Goal: Information Seeking & Learning: Learn about a topic

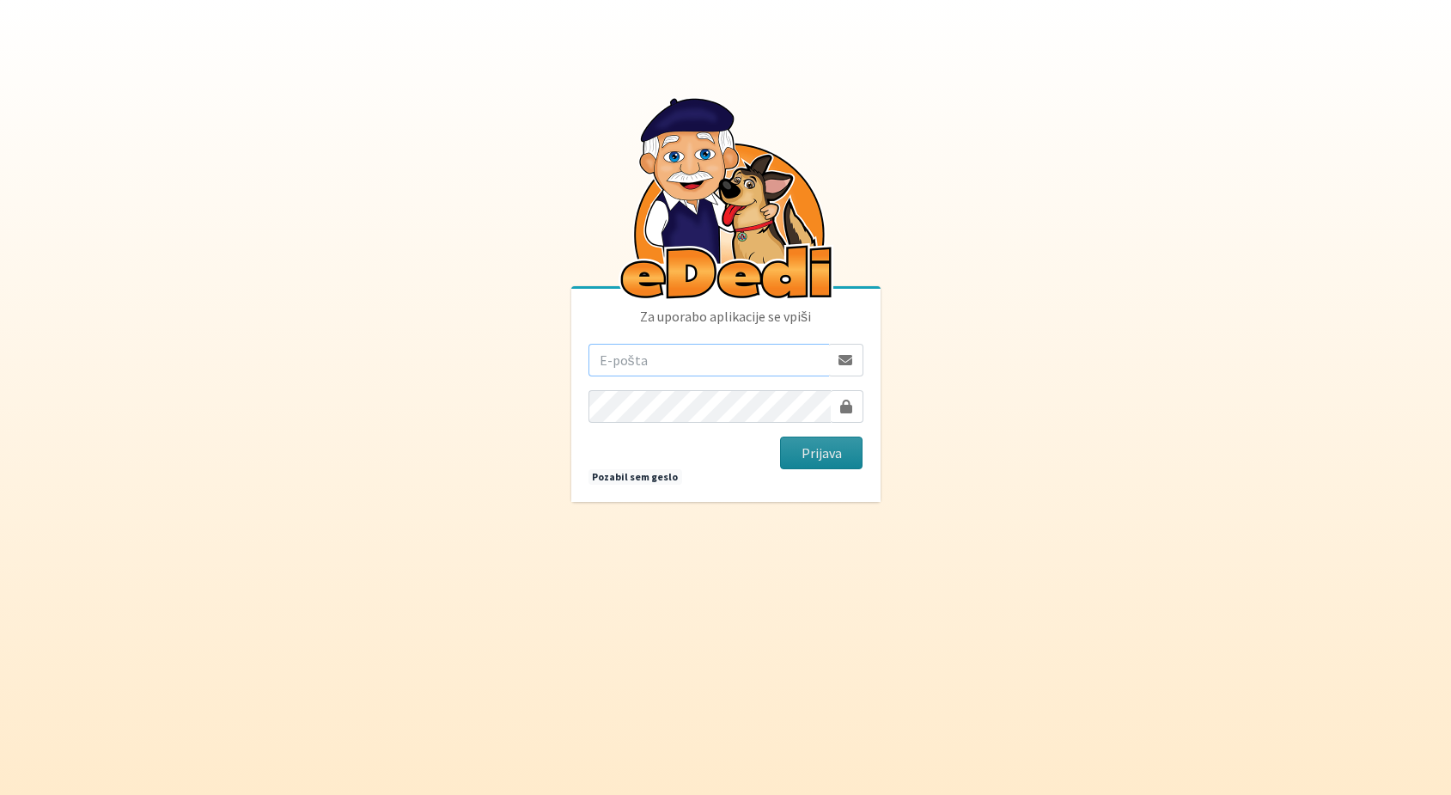
type input "andrej.kitak6@gmail.com"
click at [810, 448] on button "Prijava" at bounding box center [821, 453] width 83 height 33
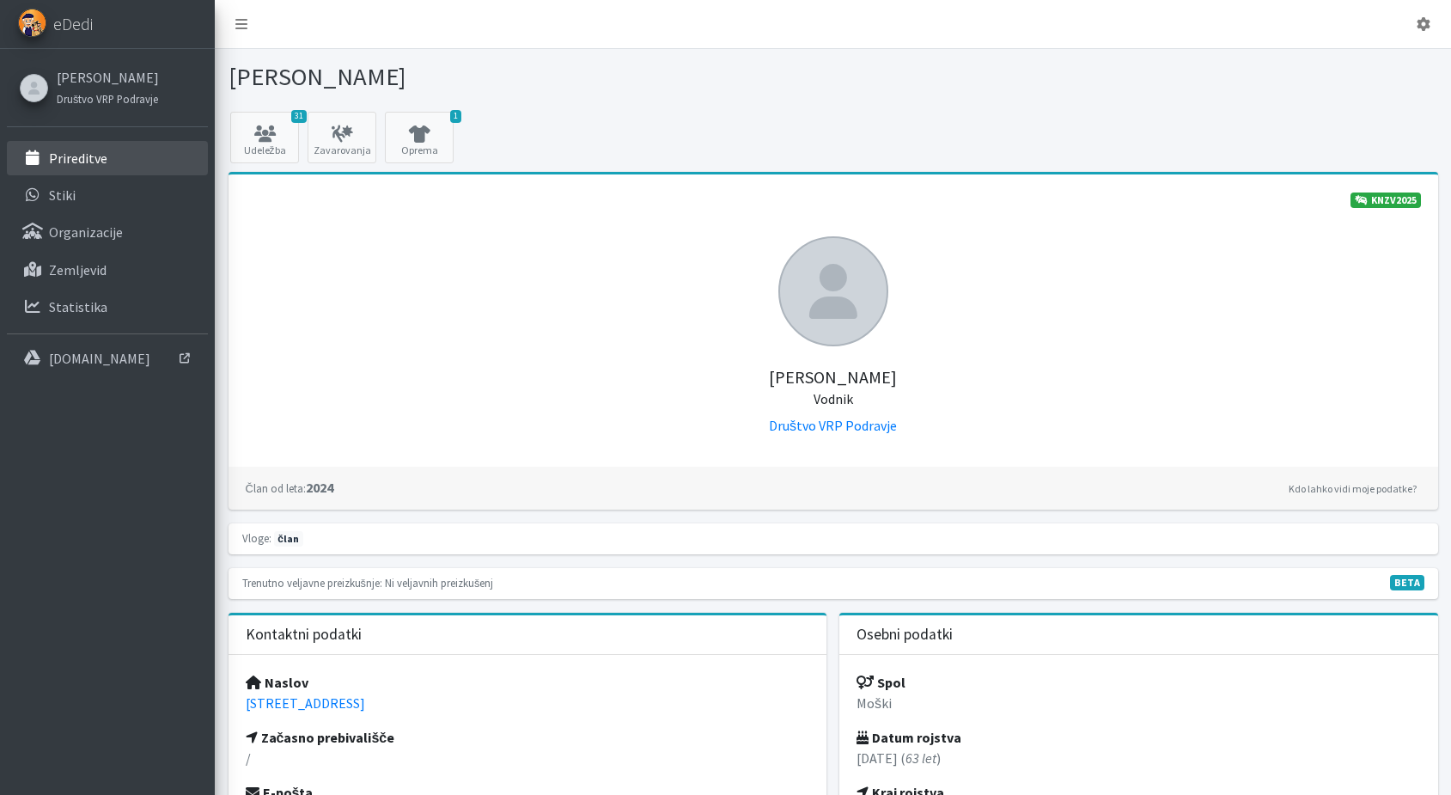
click at [78, 160] on p "Prireditve" at bounding box center [78, 158] width 58 height 17
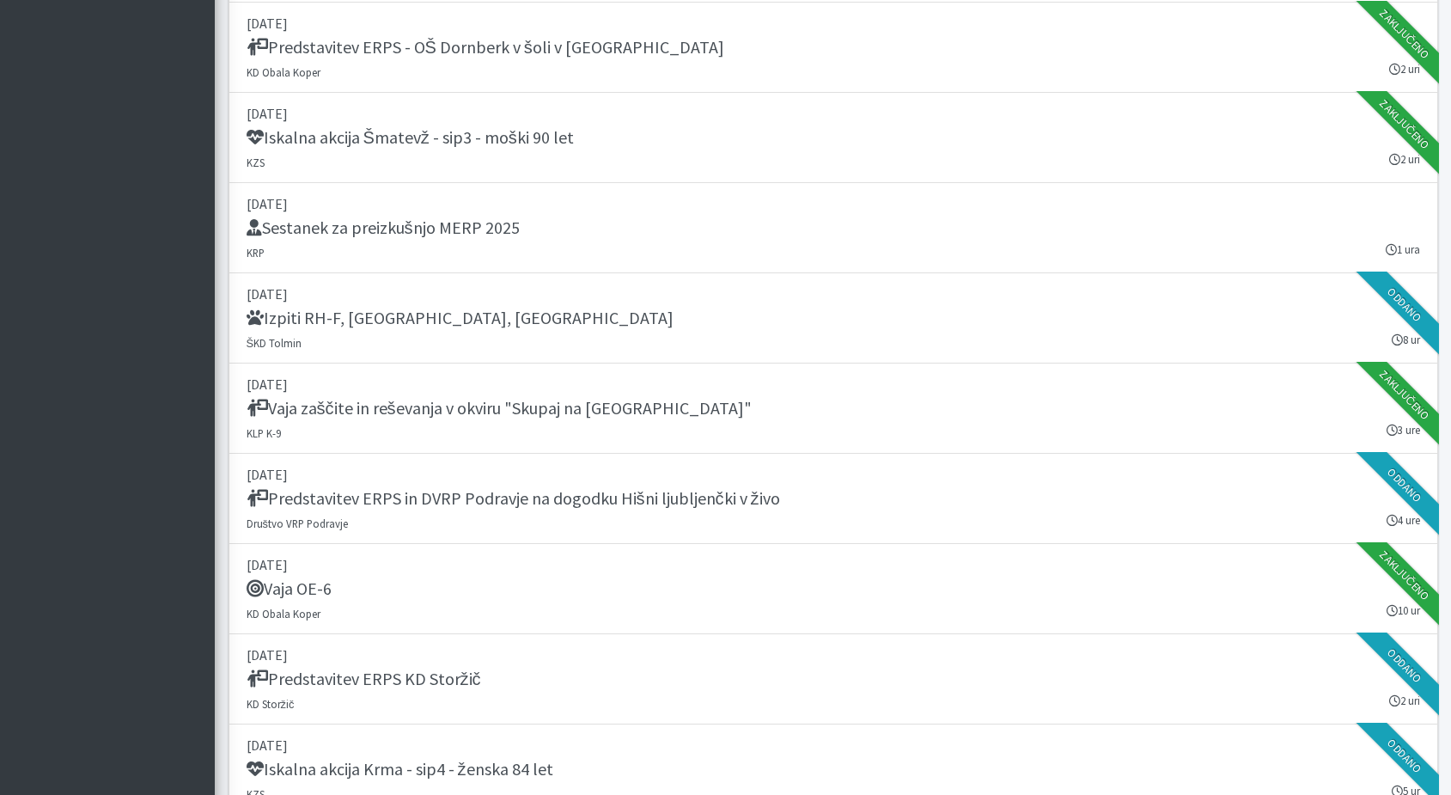
scroll to position [1538, 0]
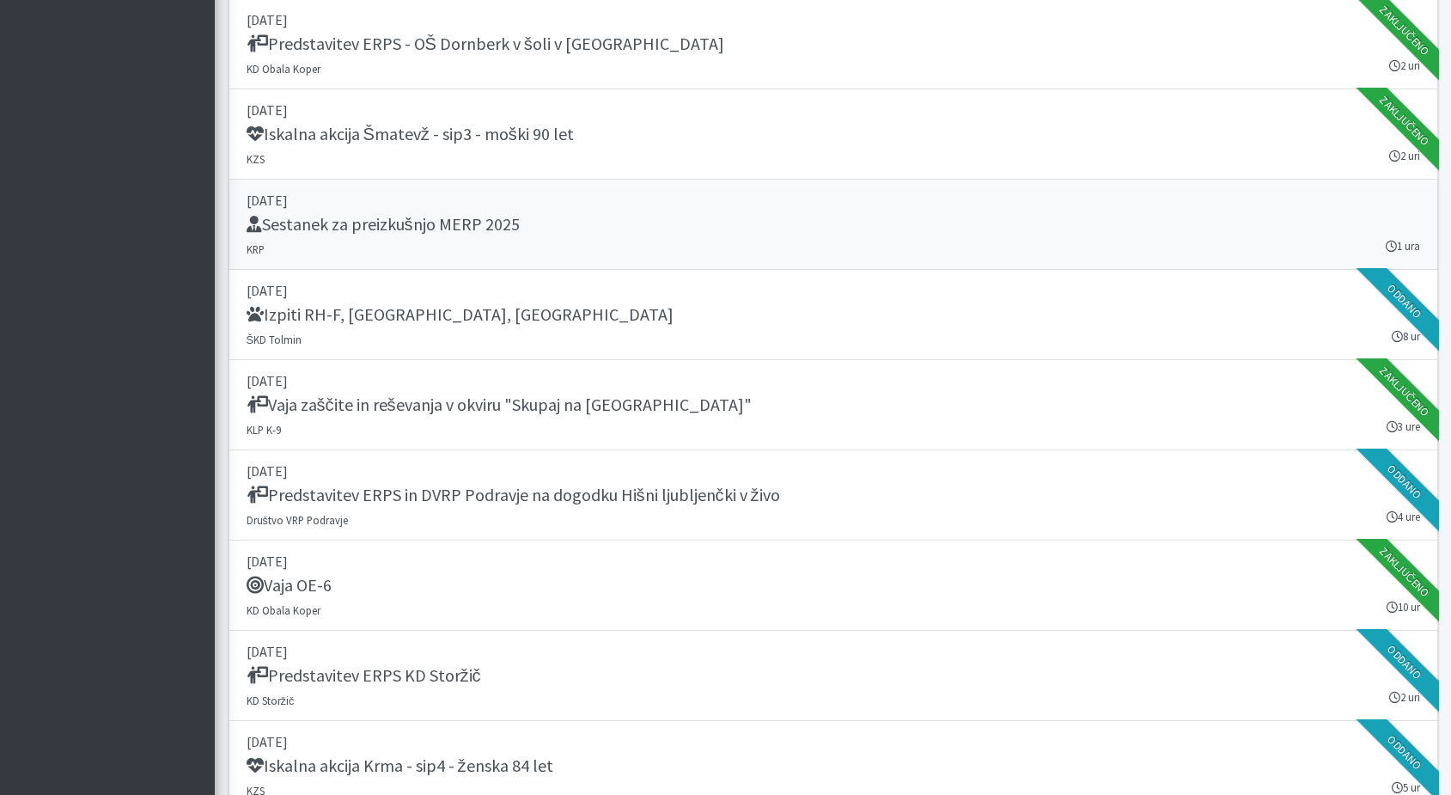
click at [434, 219] on h5 "Sestanek za preizkušnjo MERP 2025" at bounding box center [383, 224] width 273 height 21
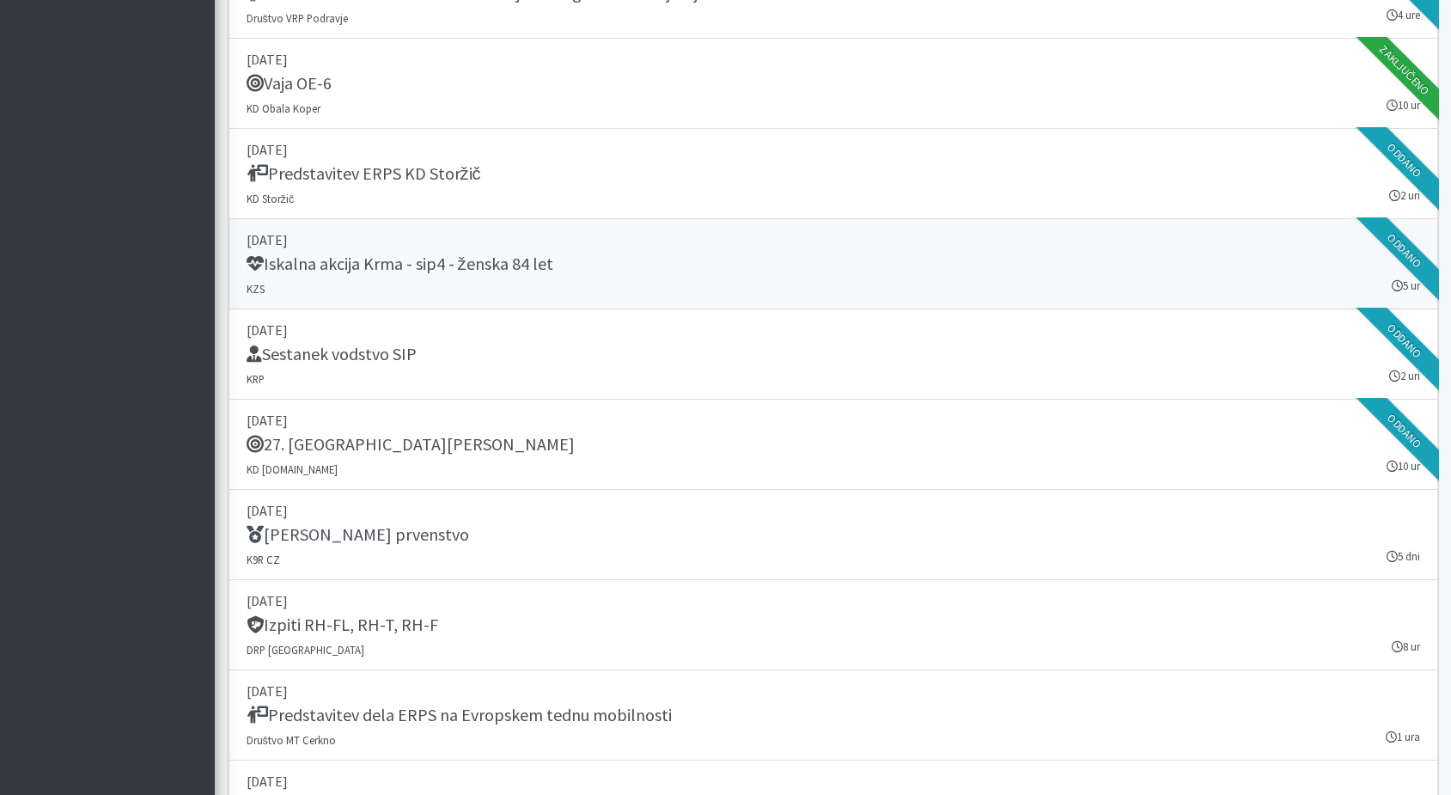
scroll to position [2041, 0]
click at [352, 351] on h5 "Sestanek vodstvo SIP" at bounding box center [332, 353] width 170 height 21
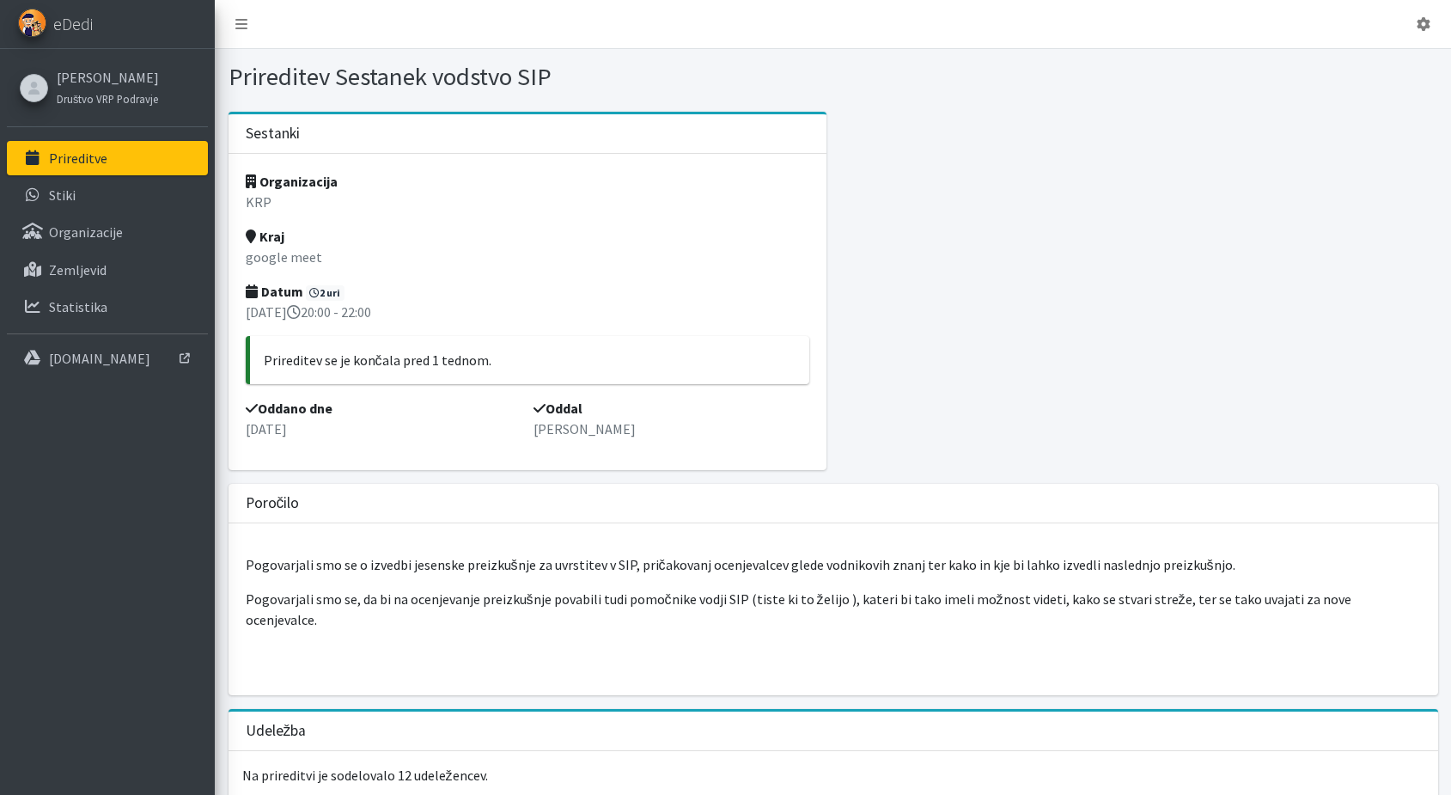
click at [64, 160] on p "Prireditve" at bounding box center [78, 158] width 58 height 17
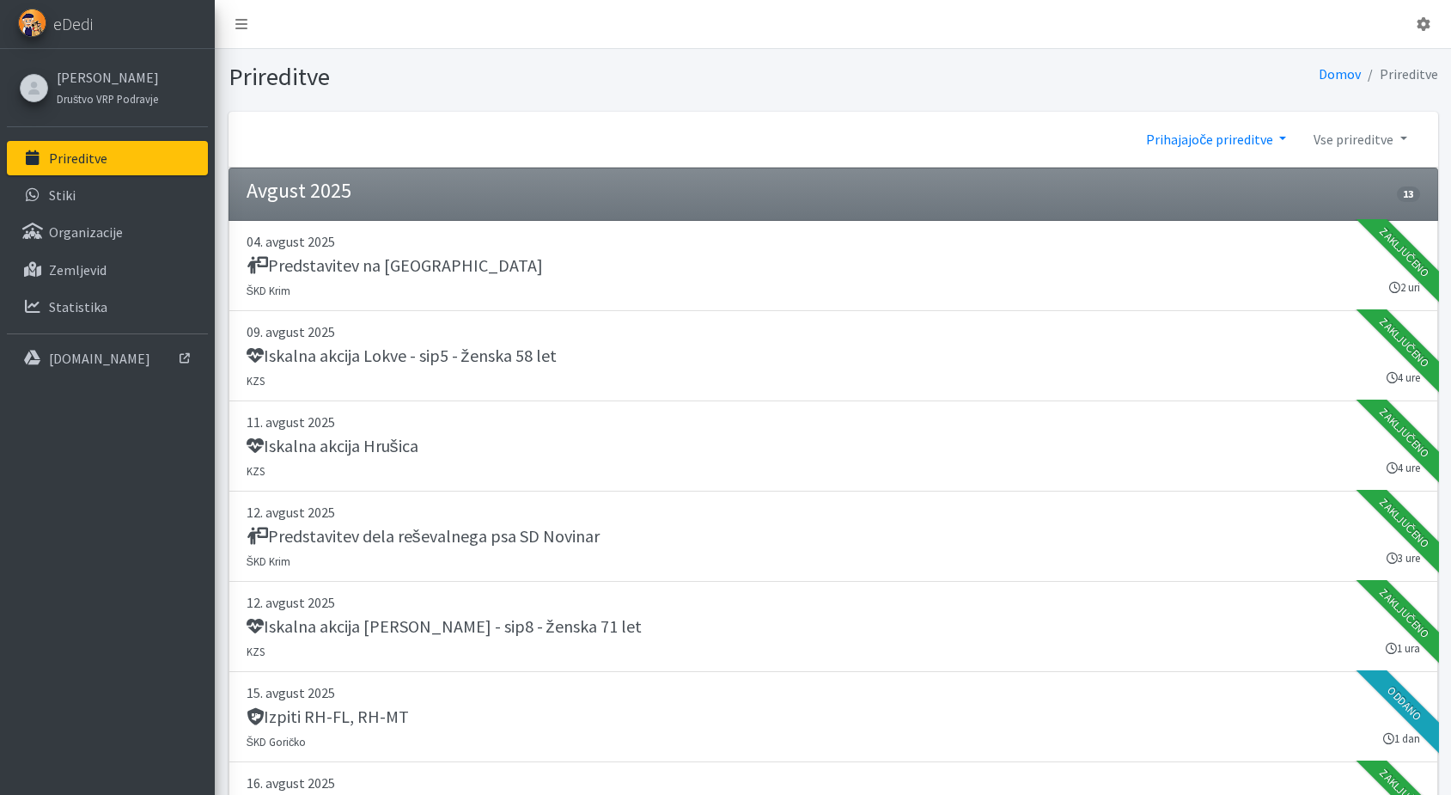
click at [1285, 136] on link "Prihajajoče prireditve" at bounding box center [1217, 139] width 168 height 34
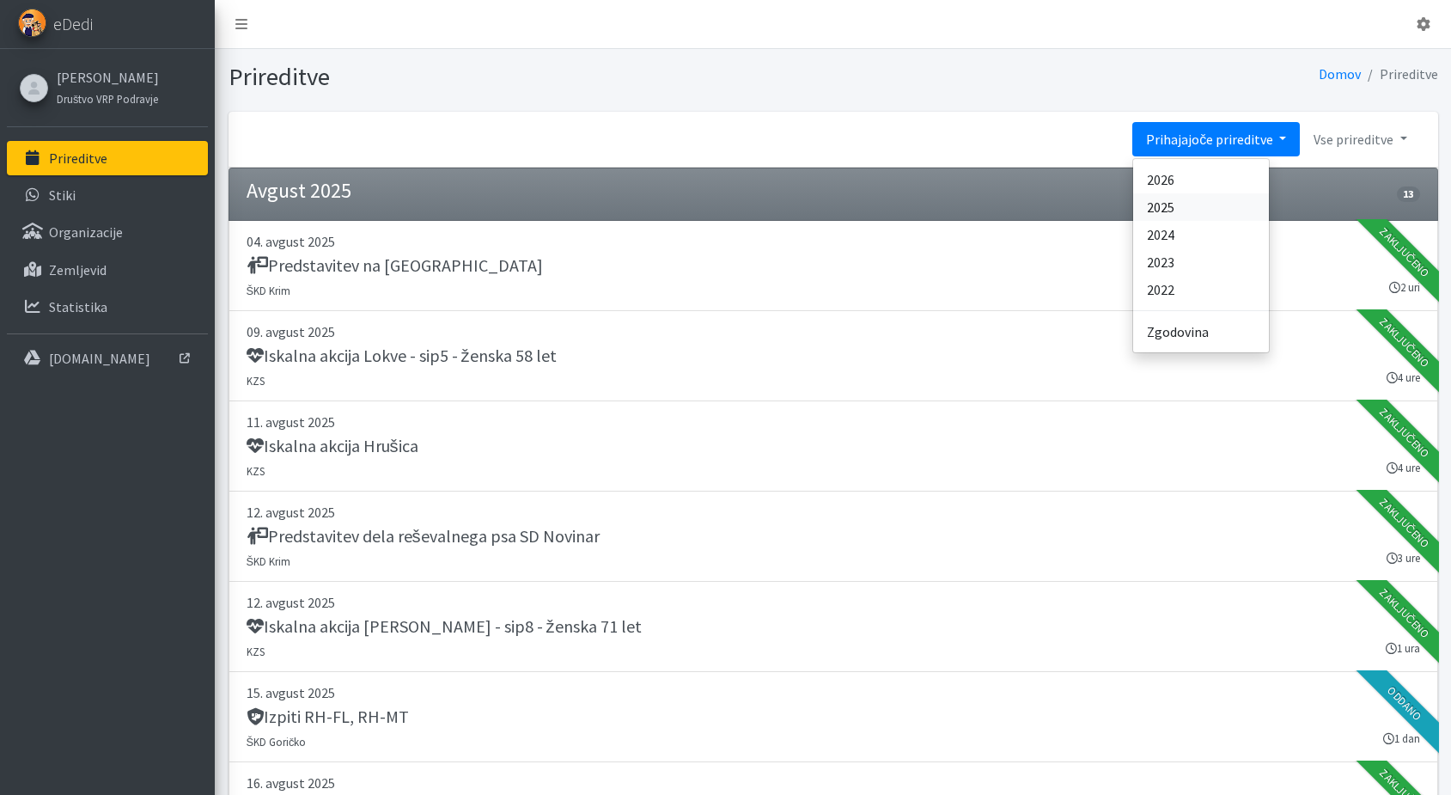
click at [1179, 203] on link "2025" at bounding box center [1201, 206] width 136 height 27
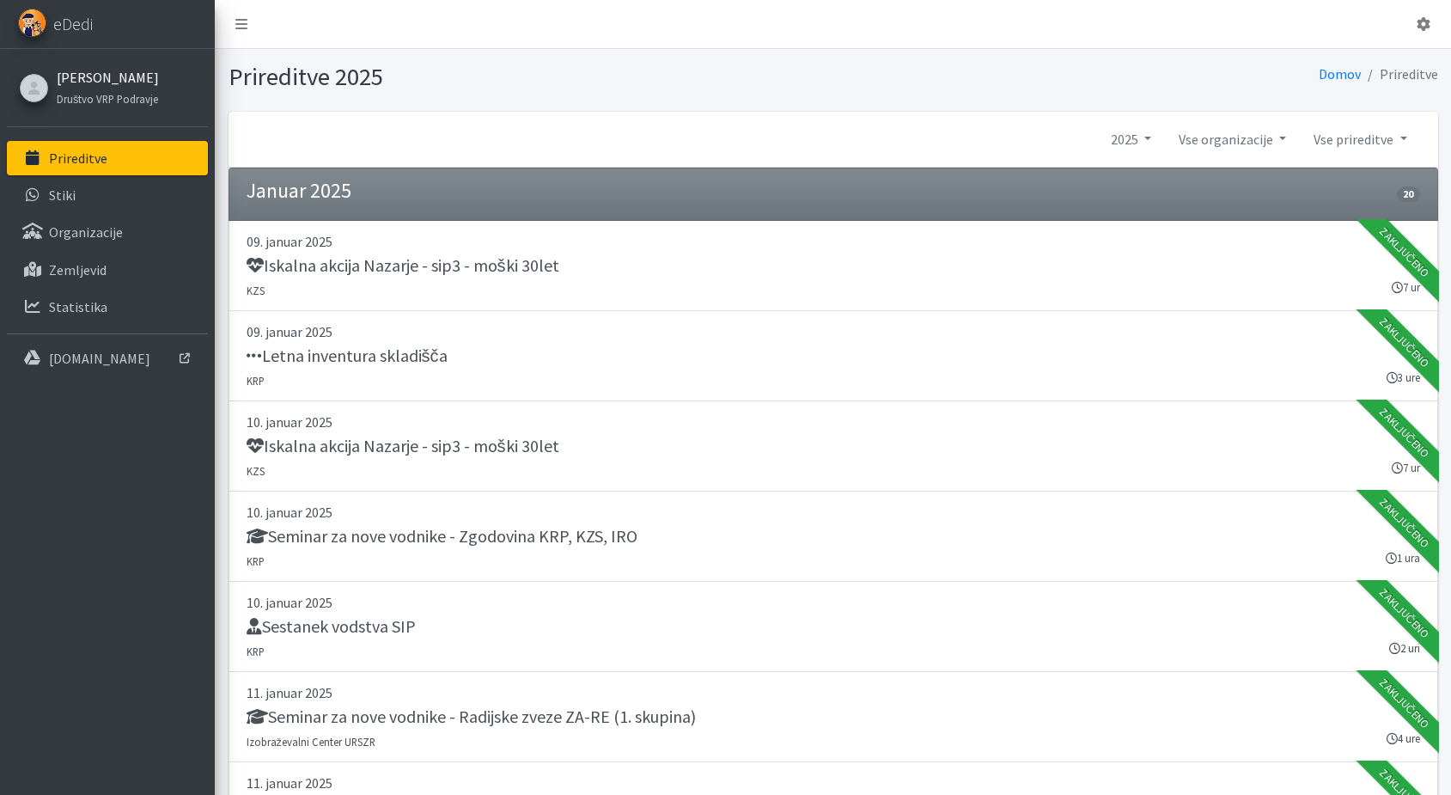
click at [99, 78] on link "[PERSON_NAME]" at bounding box center [108, 77] width 102 height 21
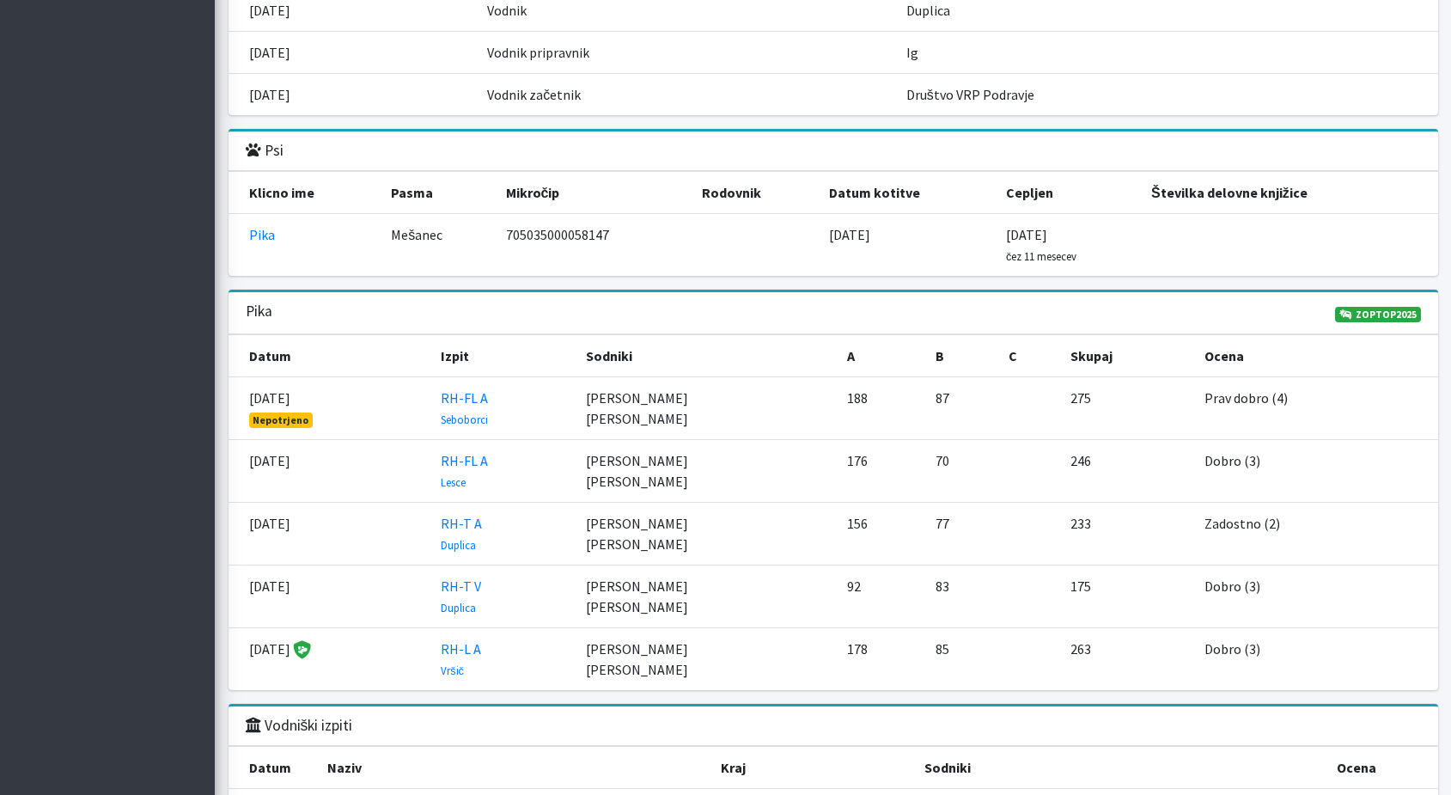
scroll to position [1929, 0]
